Goal: Information Seeking & Learning: Learn about a topic

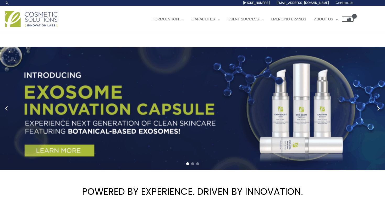
click at [193, 164] on span "Go to slide 2" at bounding box center [192, 163] width 3 height 3
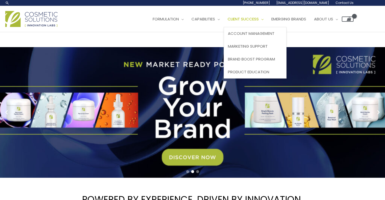
click at [251, 21] on span "Client Success" at bounding box center [243, 18] width 31 height 5
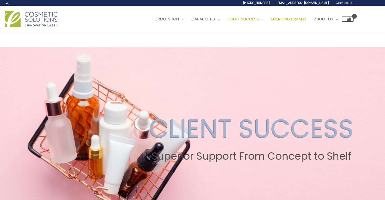
click at [300, 17] on span "Emerging Brands" at bounding box center [288, 18] width 35 height 5
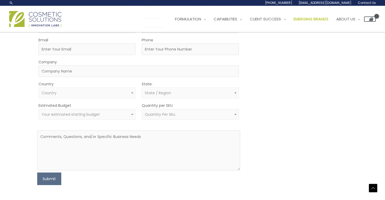
scroll to position [304, 0]
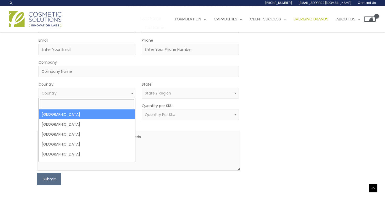
click at [132, 96] on span at bounding box center [132, 93] width 6 height 7
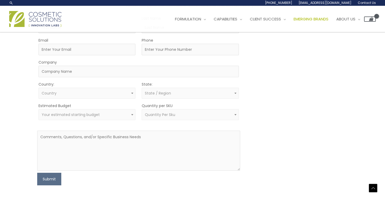
click at [239, 113] on div "Estimated Budget $10,000 $25,000 $50,000 $100,000+ Your estimated starting budg…" at bounding box center [138, 111] width 203 height 18
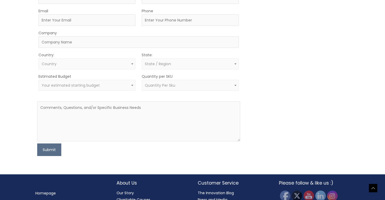
scroll to position [332, 0]
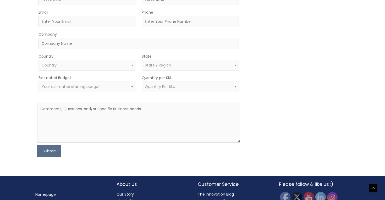
click at [223, 90] on span "Quantity Per Sku" at bounding box center [190, 86] width 97 height 11
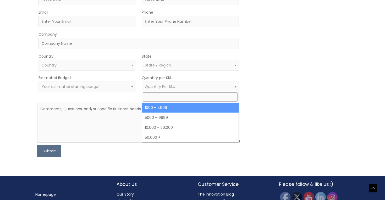
click at [265, 100] on div "MOQ TRIGGER STEP 2 TRIGGER" at bounding box center [296, 72] width 101 height 170
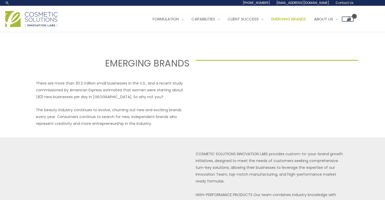
scroll to position [0, 0]
click at [333, 19] on span "About Us" at bounding box center [323, 18] width 19 height 5
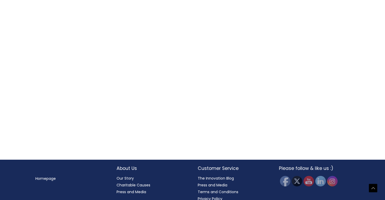
scroll to position [571, 0]
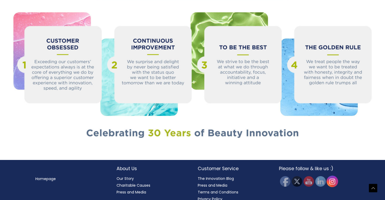
click at [333, 176] on img at bounding box center [333, 182] width 12 height 12
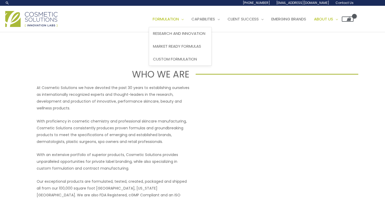
scroll to position [0, 0]
click at [178, 59] on span "Custom Formulation" at bounding box center [175, 58] width 44 height 5
